Goal: Use online tool/utility

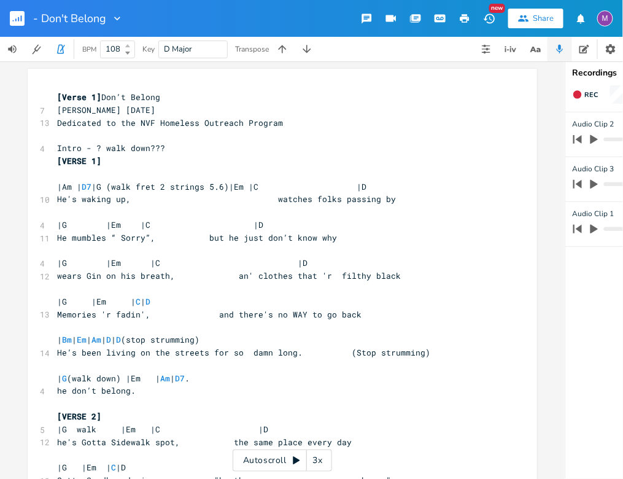
click at [127, 44] on icon at bounding box center [127, 45] width 5 height 3
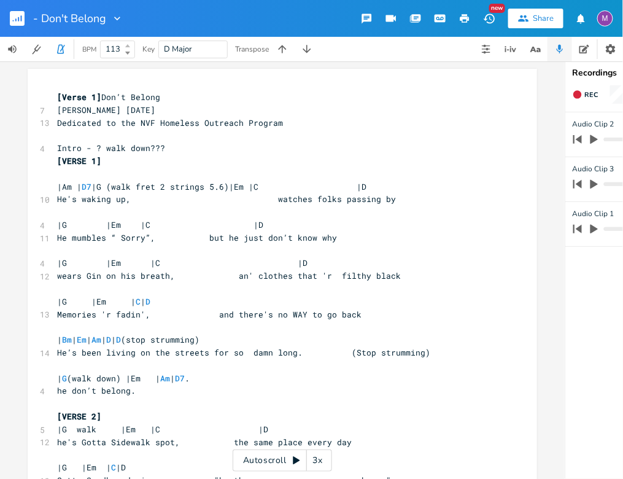
click at [130, 46] on icon at bounding box center [127, 45] width 5 height 3
click at [130, 50] on b at bounding box center [126, 52] width 11 height 7
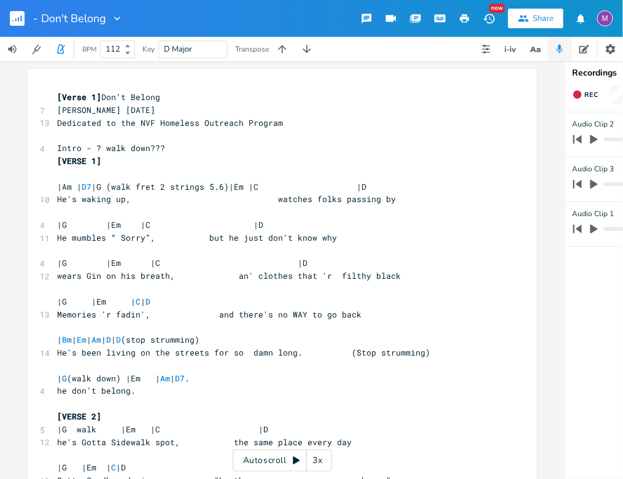
click at [130, 50] on b at bounding box center [126, 52] width 11 height 7
click at [127, 52] on icon at bounding box center [127, 53] width 5 height 3
type input "111"
click at [128, 47] on b at bounding box center [126, 45] width 11 height 7
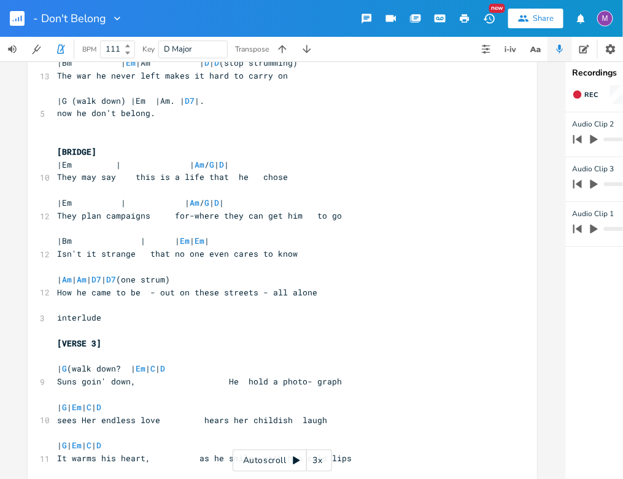
scroll to position [523, 0]
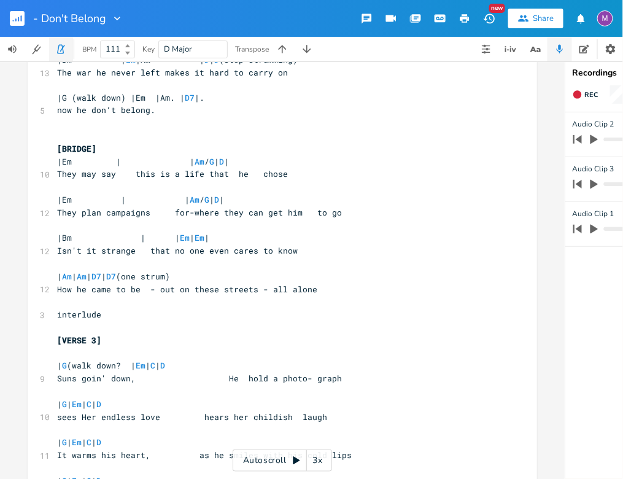
click at [63, 50] on icon "button" at bounding box center [60, 49] width 11 height 11
